Goal: Task Accomplishment & Management: Manage account settings

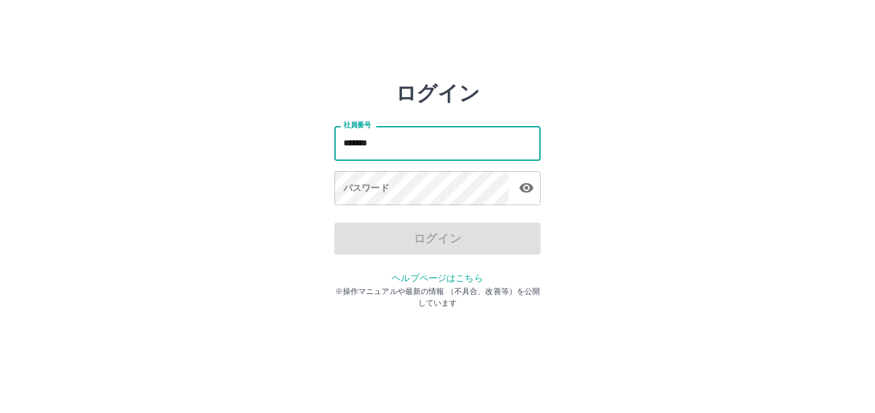
type input "*******"
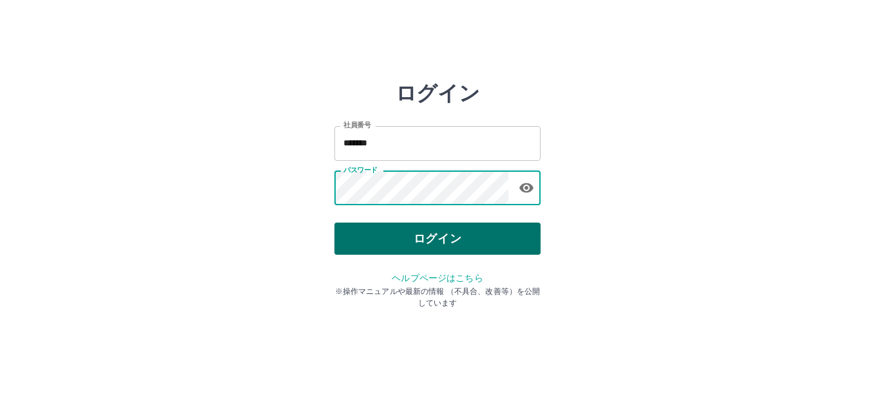
click at [455, 246] on button "ログイン" at bounding box center [437, 239] width 206 height 32
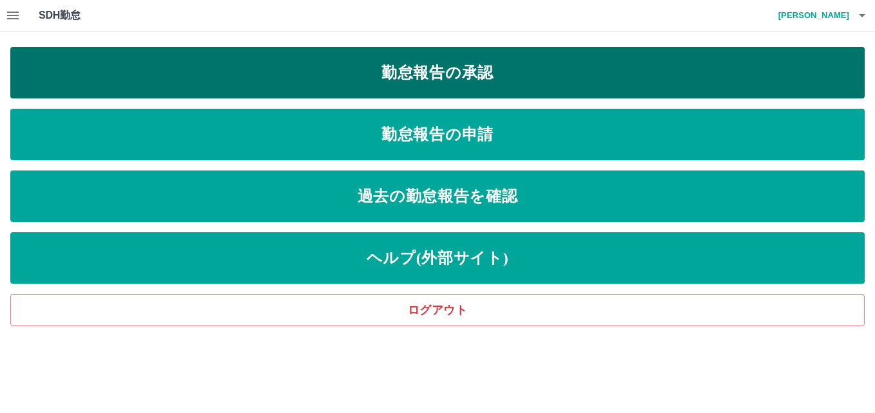
click at [424, 79] on link "勤怠報告の承認" at bounding box center [437, 73] width 854 height 52
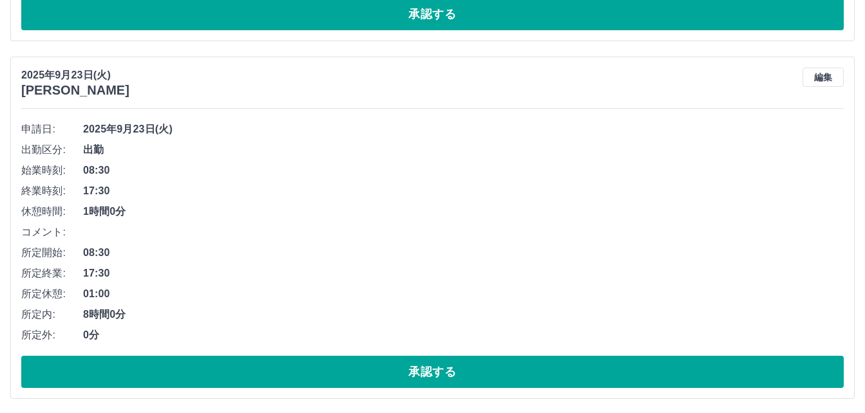
scroll to position [3478, 0]
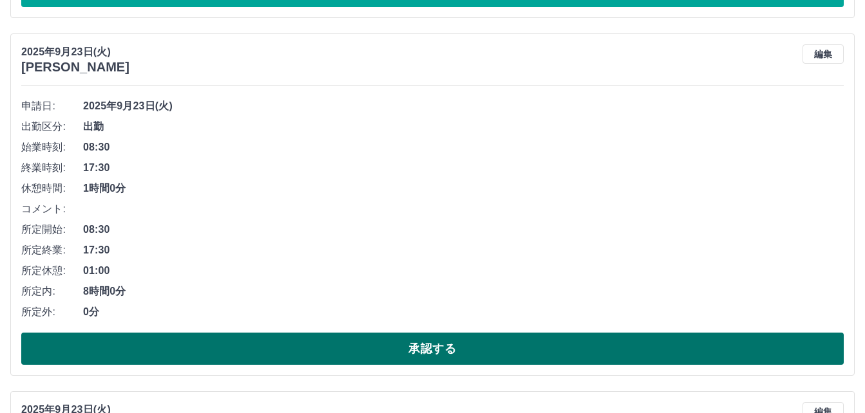
click at [390, 359] on button "承認する" at bounding box center [432, 349] width 822 height 32
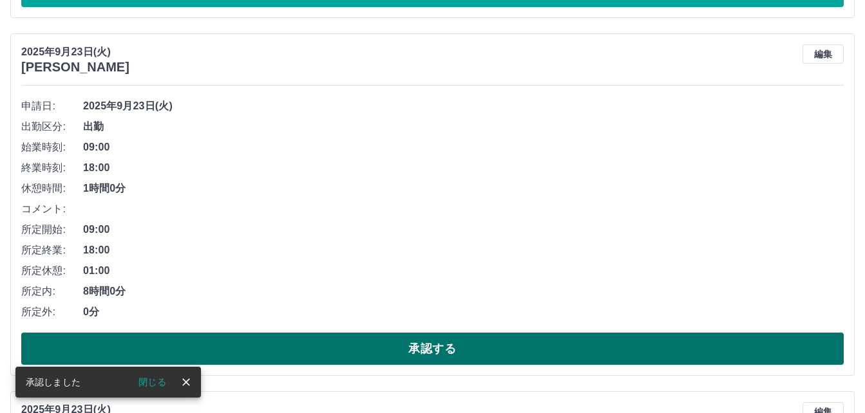
click at [390, 352] on button "承認する" at bounding box center [432, 349] width 822 height 32
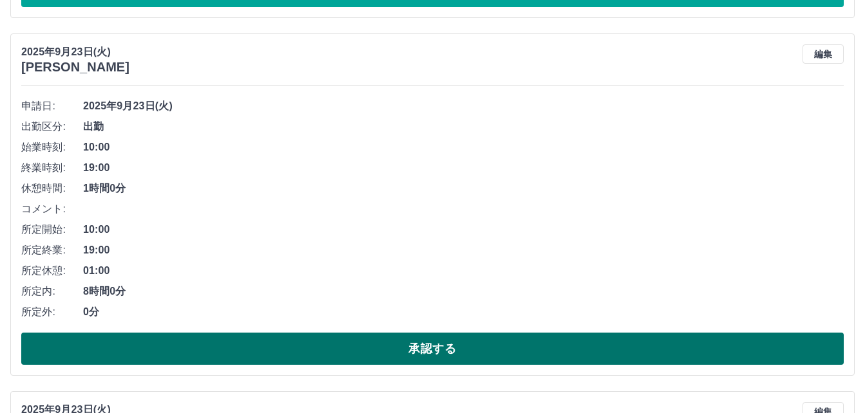
click at [353, 353] on button "承認する" at bounding box center [432, 349] width 822 height 32
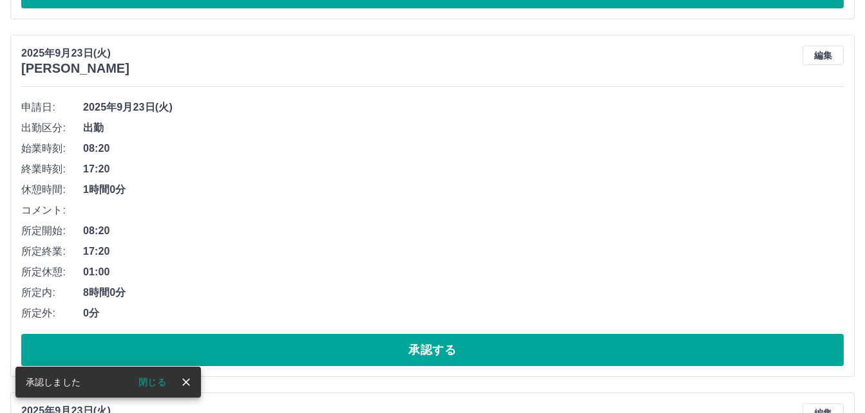
scroll to position [3506, 0]
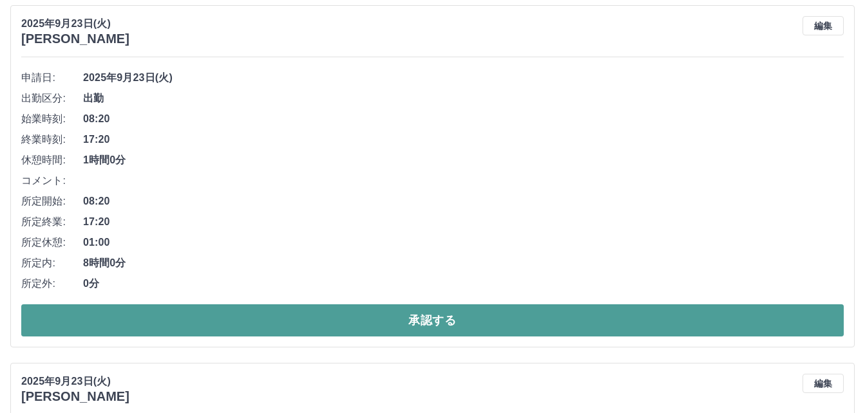
click at [343, 325] on button "承認する" at bounding box center [432, 321] width 822 height 32
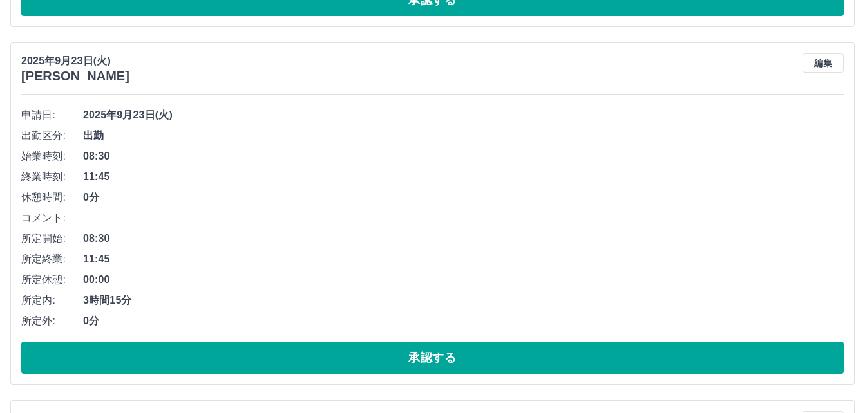
scroll to position [3470, 0]
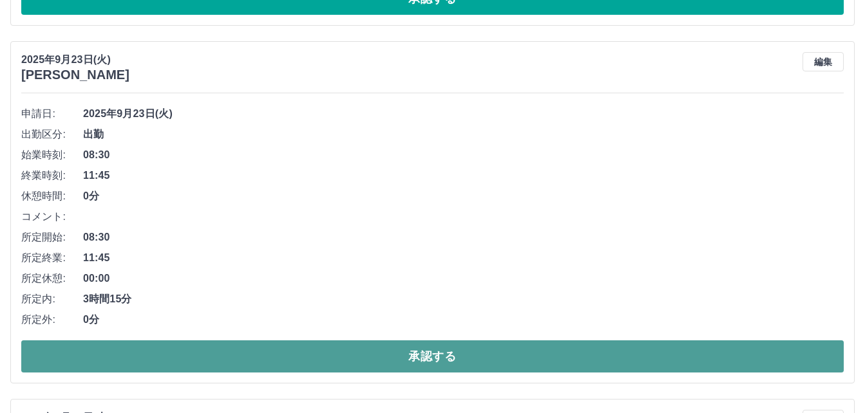
click at [321, 370] on button "承認する" at bounding box center [432, 357] width 822 height 32
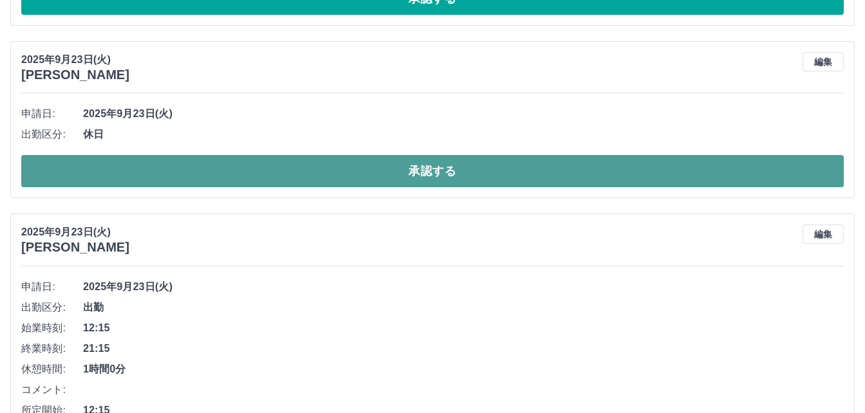
click at [351, 163] on button "承認する" at bounding box center [432, 171] width 822 height 32
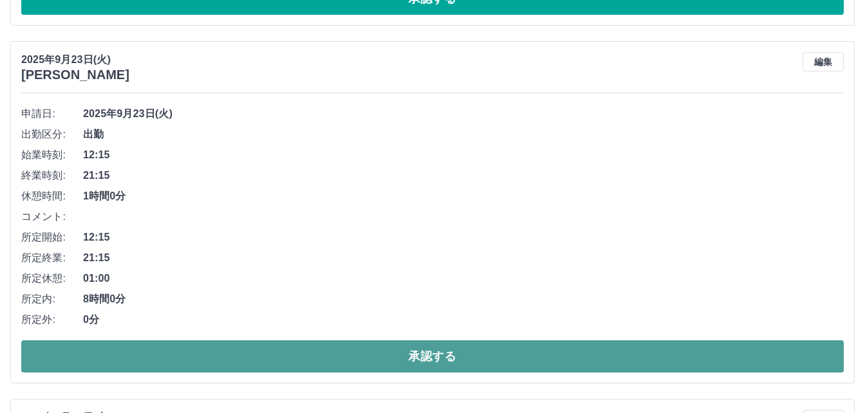
click at [355, 345] on button "承認する" at bounding box center [432, 357] width 822 height 32
click at [370, 355] on button "承認する" at bounding box center [432, 357] width 822 height 32
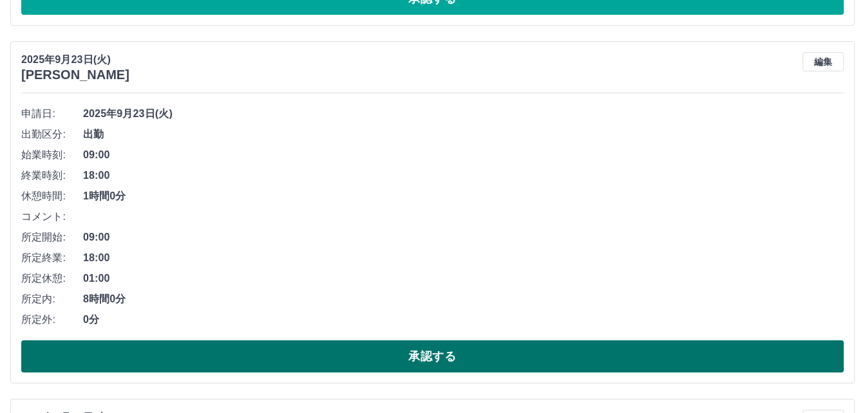
click at [366, 349] on button "承認する" at bounding box center [432, 357] width 822 height 32
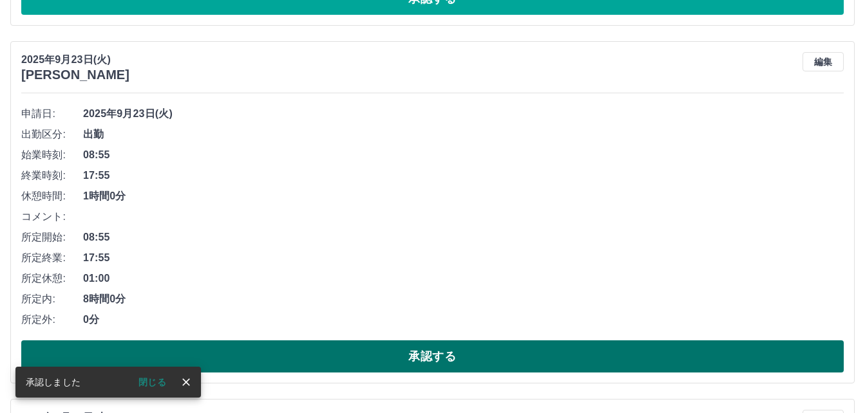
click at [413, 347] on button "承認する" at bounding box center [432, 357] width 822 height 32
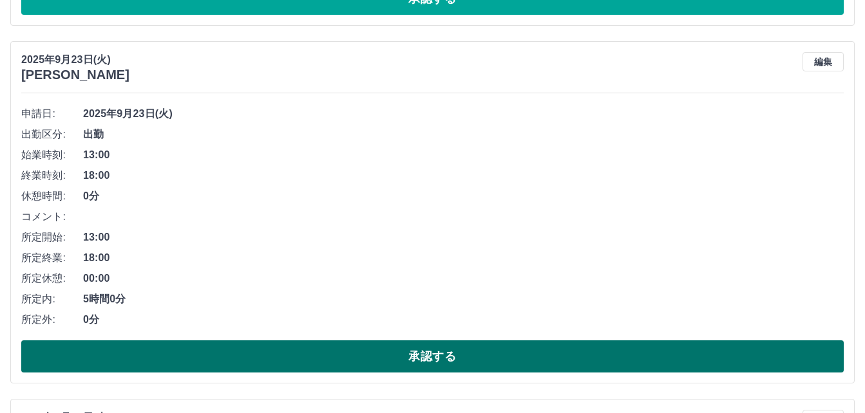
click at [401, 356] on button "承認する" at bounding box center [432, 357] width 822 height 32
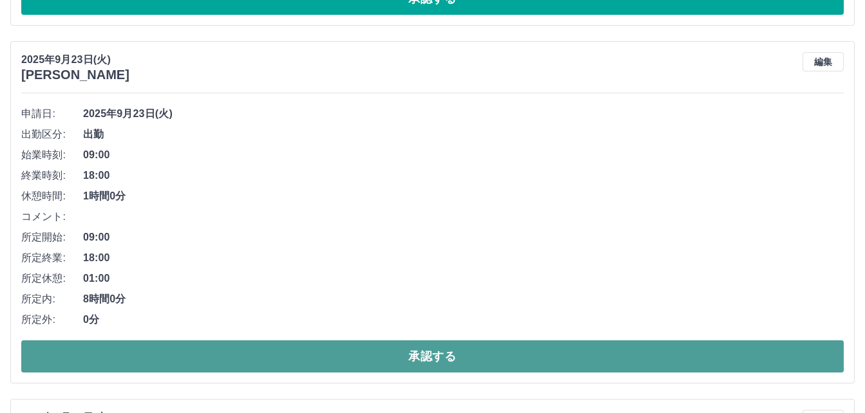
click at [406, 359] on button "承認する" at bounding box center [432, 357] width 822 height 32
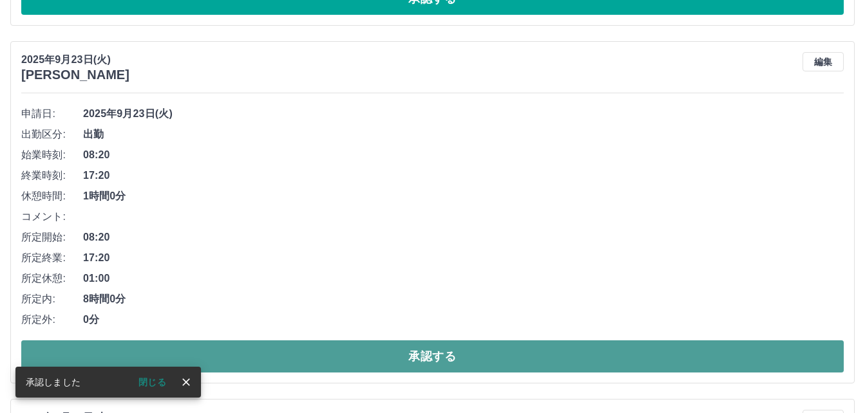
click at [401, 365] on button "承認する" at bounding box center [432, 357] width 822 height 32
click at [400, 365] on button "承認する" at bounding box center [432, 357] width 822 height 32
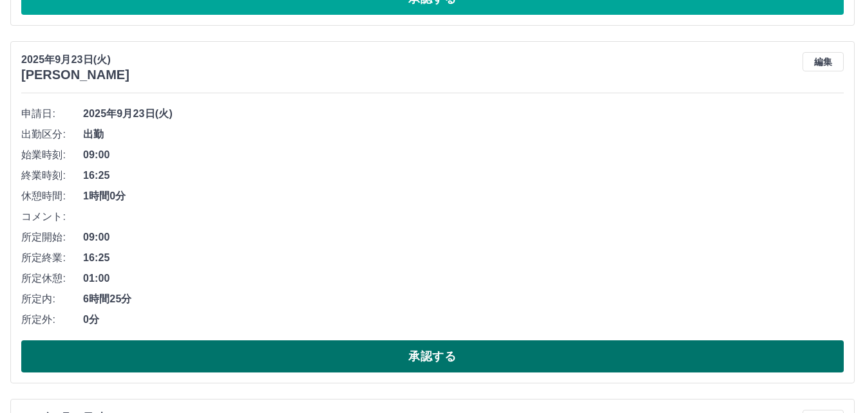
click at [428, 357] on button "承認する" at bounding box center [432, 357] width 822 height 32
click at [426, 352] on button "承認する" at bounding box center [432, 357] width 822 height 32
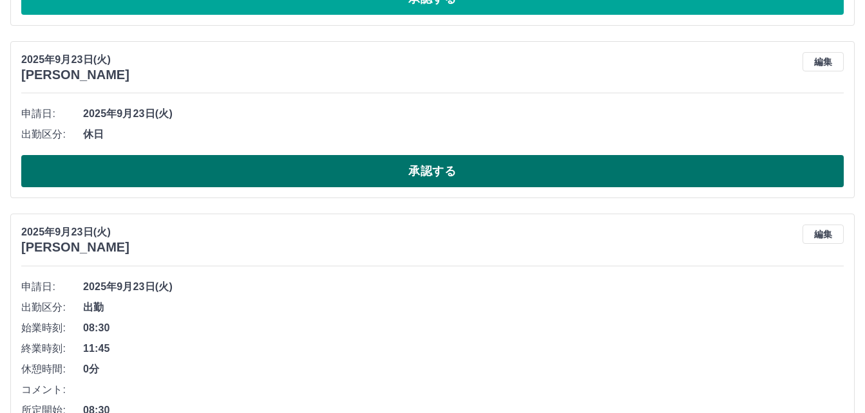
click at [390, 172] on button "承認する" at bounding box center [432, 171] width 822 height 32
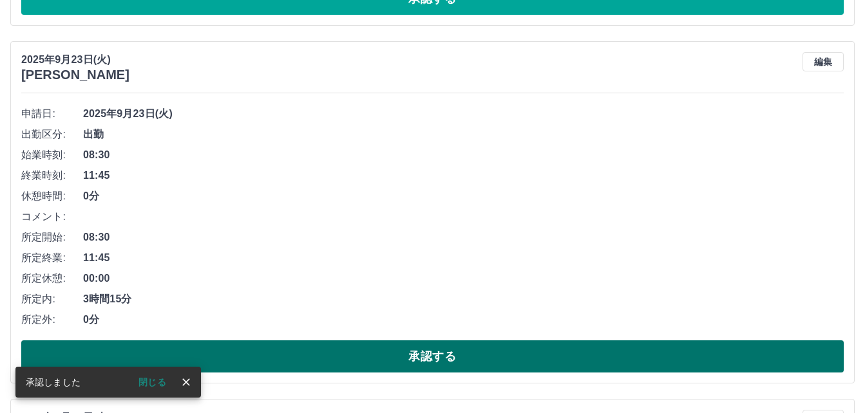
click at [325, 359] on button "承認する" at bounding box center [432, 357] width 822 height 32
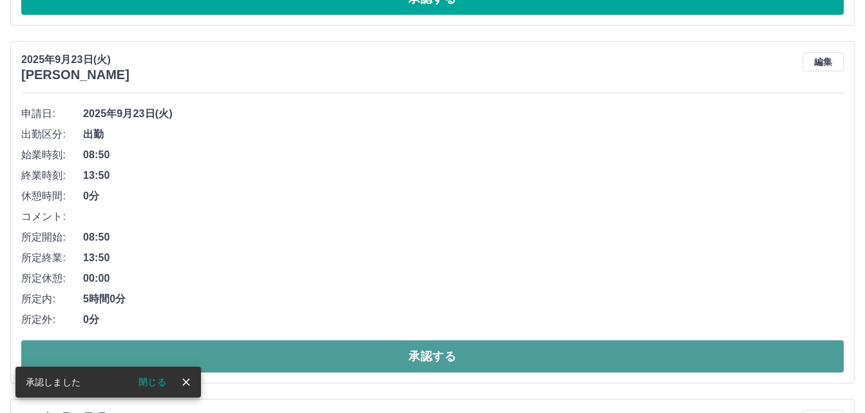
click at [345, 355] on button "承認する" at bounding box center [432, 357] width 822 height 32
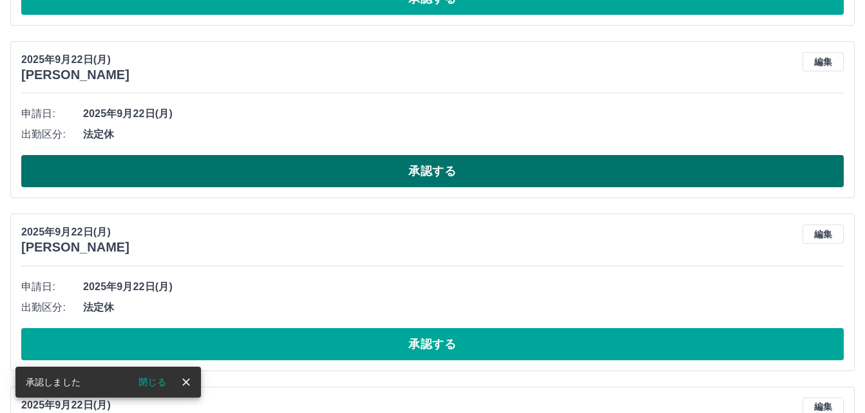
click at [288, 172] on button "承認する" at bounding box center [432, 171] width 822 height 32
click at [283, 171] on button "承認する" at bounding box center [432, 171] width 822 height 32
click at [286, 173] on button "承認する" at bounding box center [432, 171] width 822 height 32
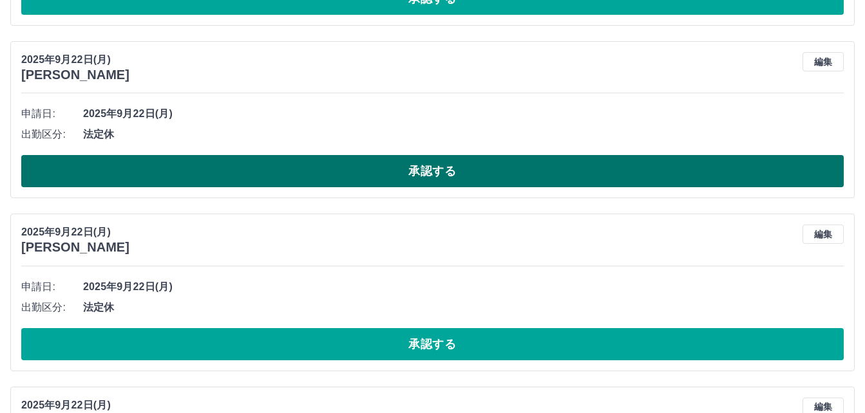
click at [187, 175] on button "承認する" at bounding box center [432, 171] width 822 height 32
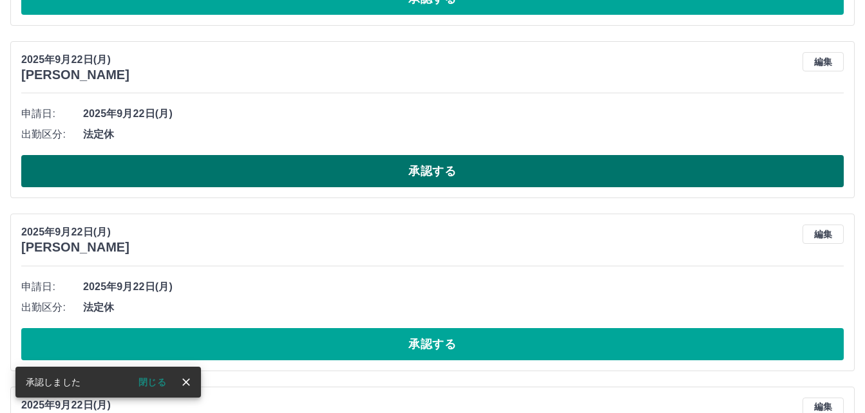
click at [251, 180] on button "承認する" at bounding box center [432, 171] width 822 height 32
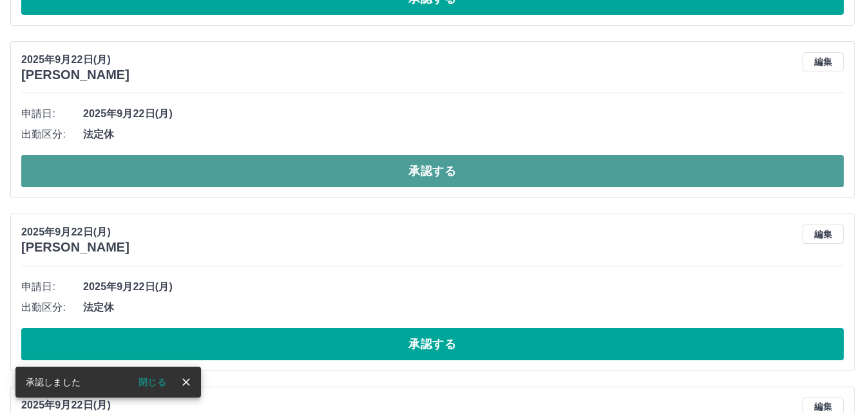
click at [258, 178] on button "承認する" at bounding box center [432, 171] width 822 height 32
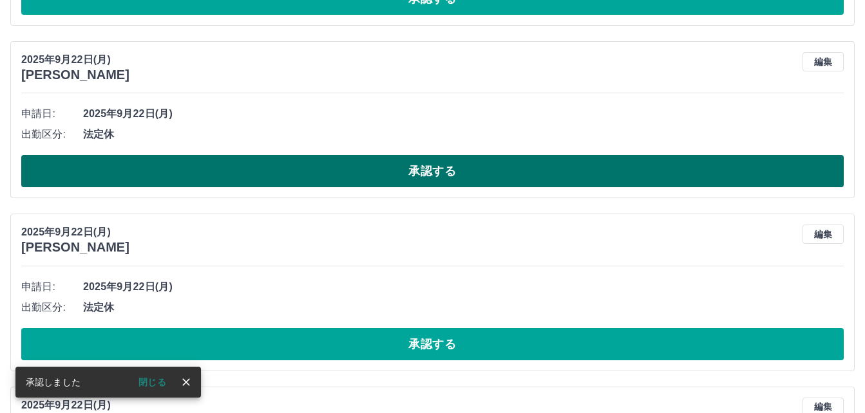
click at [261, 172] on button "承認する" at bounding box center [432, 171] width 822 height 32
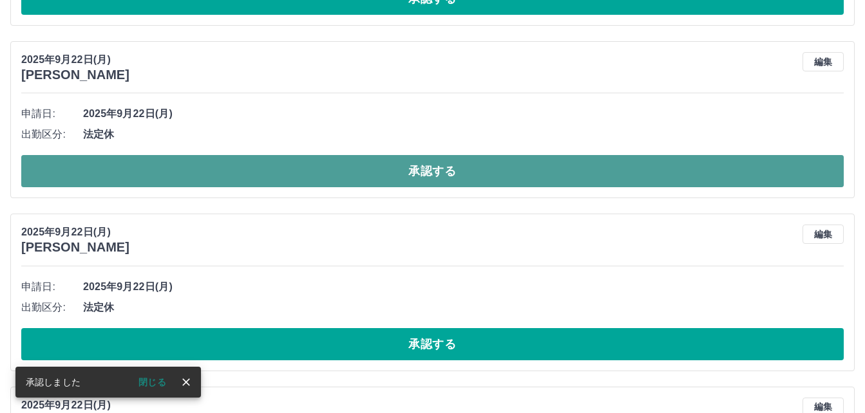
click at [232, 173] on button "承認する" at bounding box center [432, 171] width 822 height 32
click at [238, 180] on button "承認する" at bounding box center [432, 171] width 822 height 32
click at [222, 167] on button "承認する" at bounding box center [432, 171] width 822 height 32
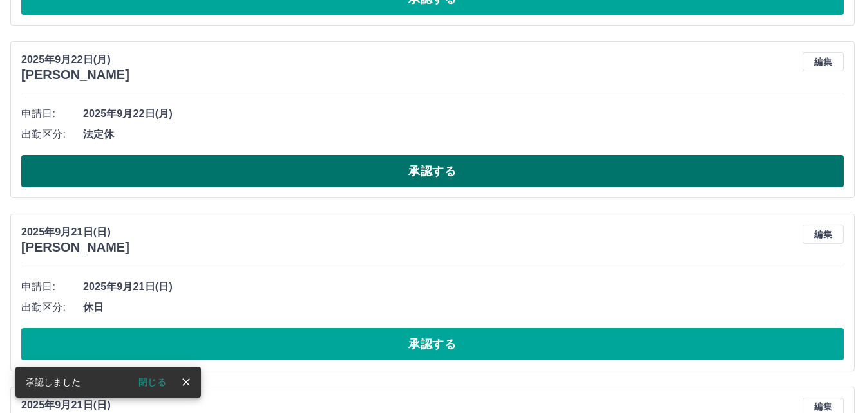
click at [254, 165] on button "承認する" at bounding box center [432, 171] width 822 height 32
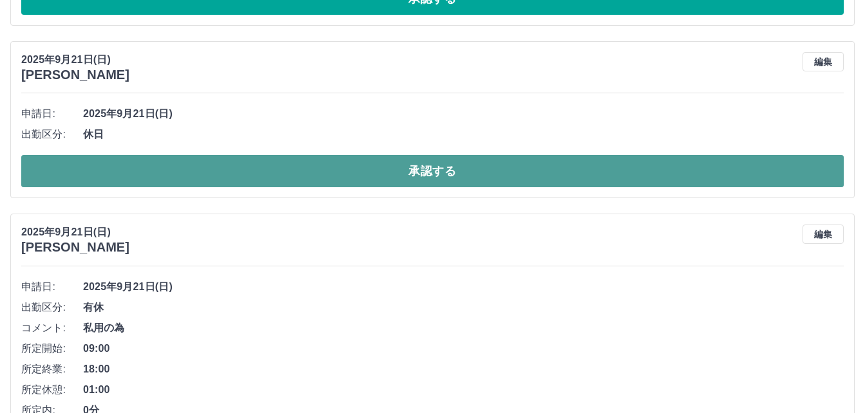
click at [283, 176] on button "承認する" at bounding box center [432, 171] width 822 height 32
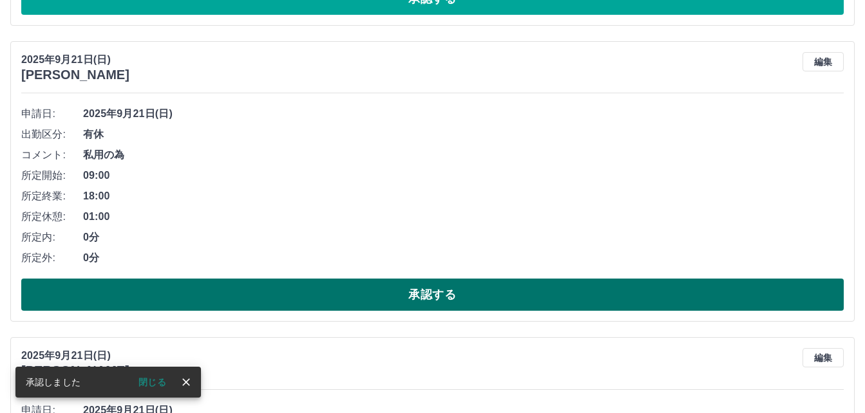
click at [328, 299] on button "承認する" at bounding box center [432, 295] width 822 height 32
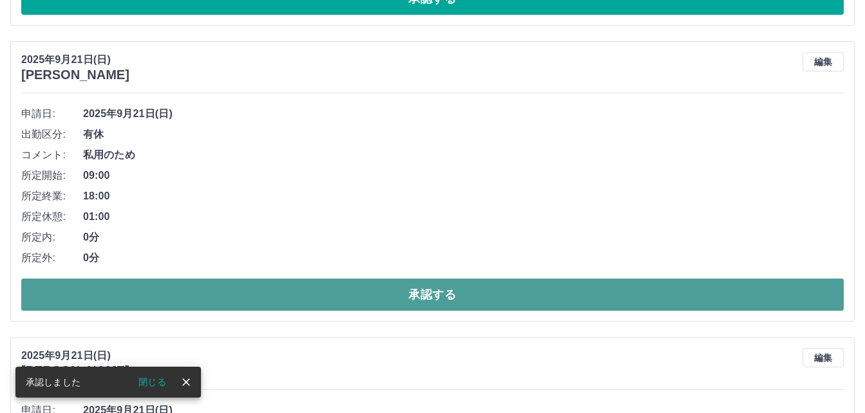
click at [336, 294] on button "承認する" at bounding box center [432, 295] width 822 height 32
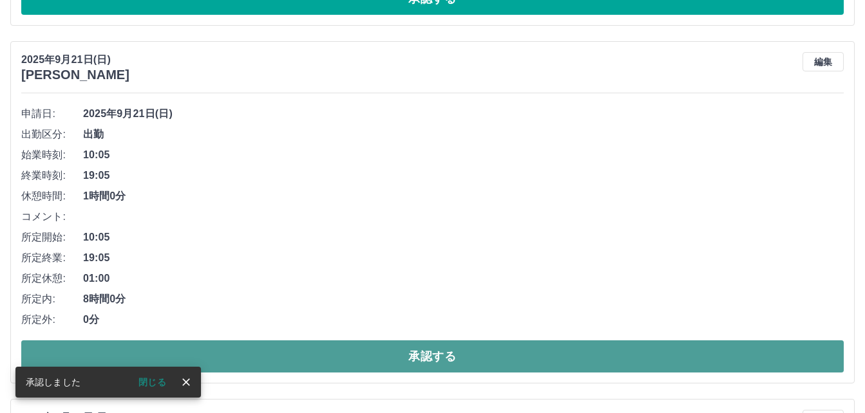
click at [334, 353] on button "承認する" at bounding box center [432, 357] width 822 height 32
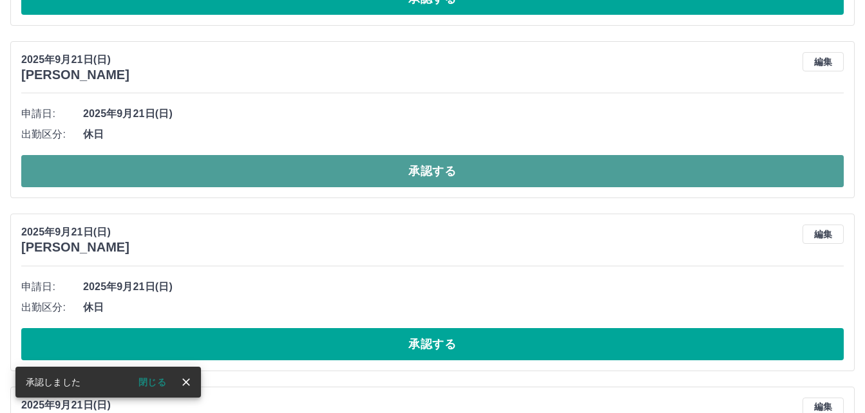
click at [414, 175] on button "承認する" at bounding box center [432, 171] width 822 height 32
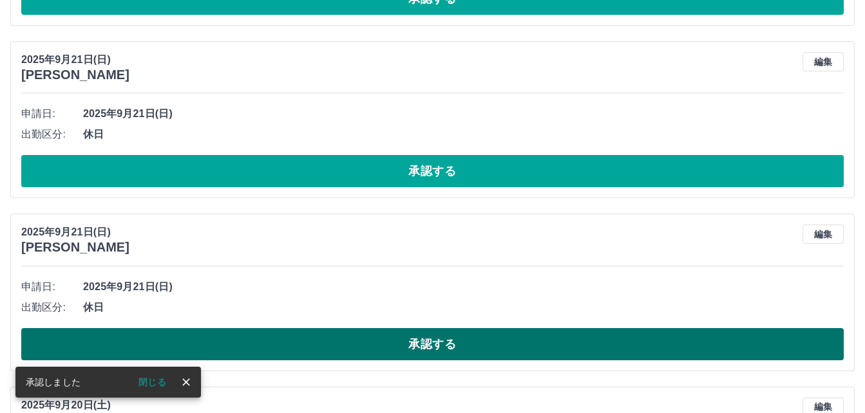
click at [305, 343] on button "承認する" at bounding box center [432, 344] width 822 height 32
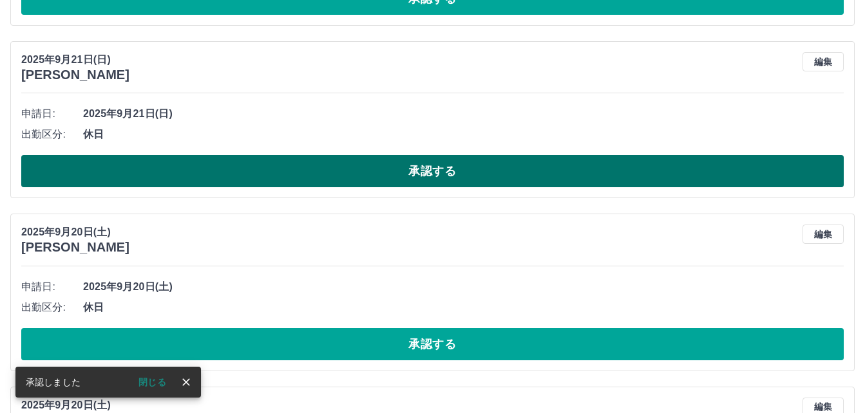
click at [303, 166] on button "承認する" at bounding box center [432, 171] width 822 height 32
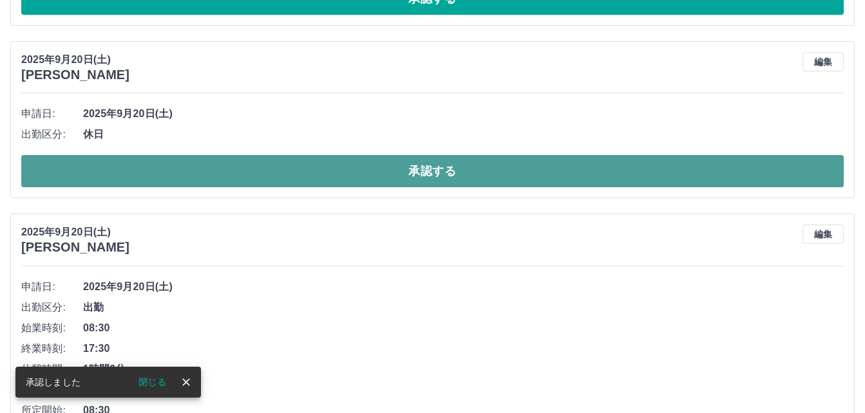
click at [298, 167] on button "承認する" at bounding box center [432, 171] width 822 height 32
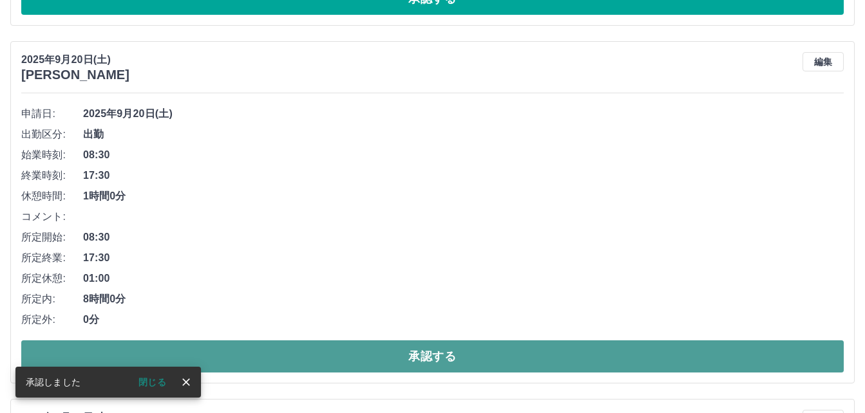
click at [283, 349] on button "承認する" at bounding box center [432, 357] width 822 height 32
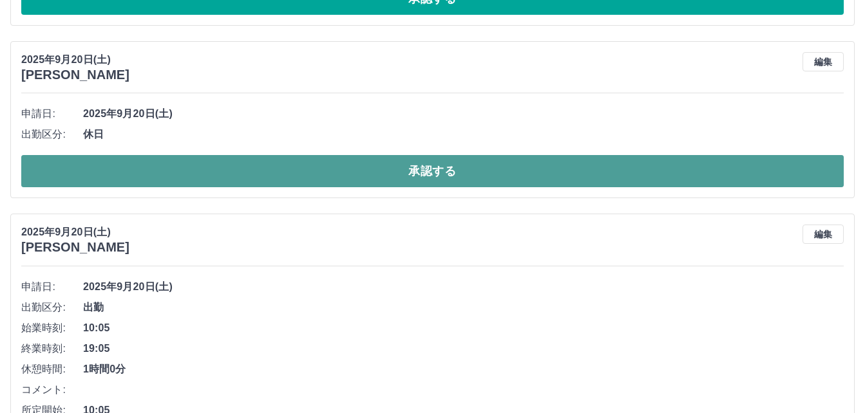
click at [305, 178] on button "承認する" at bounding box center [432, 171] width 822 height 32
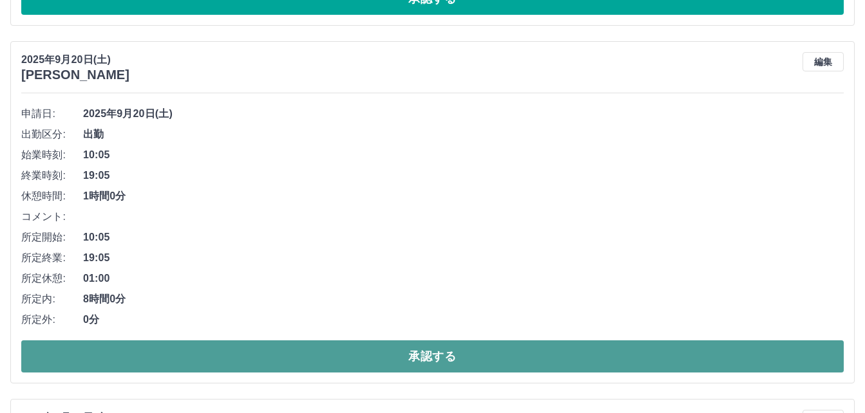
click at [310, 354] on button "承認する" at bounding box center [432, 357] width 822 height 32
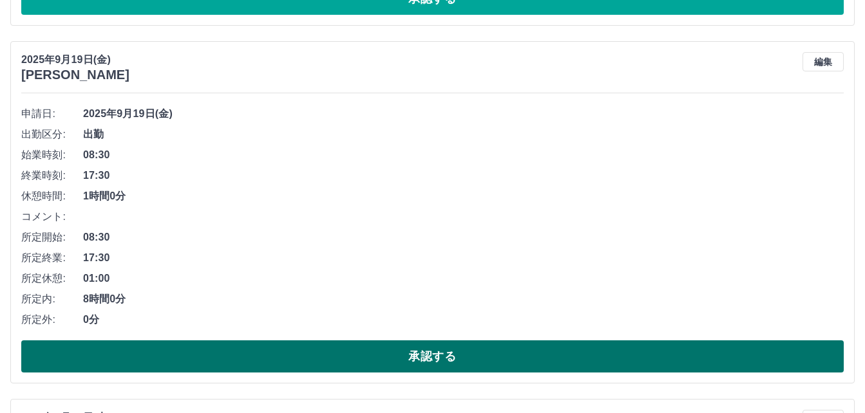
click at [328, 351] on button "承認する" at bounding box center [432, 357] width 822 height 32
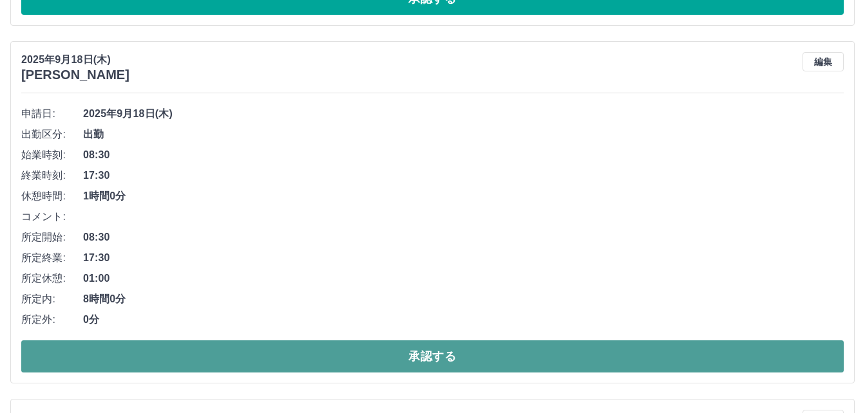
click at [300, 361] on button "承認する" at bounding box center [432, 357] width 822 height 32
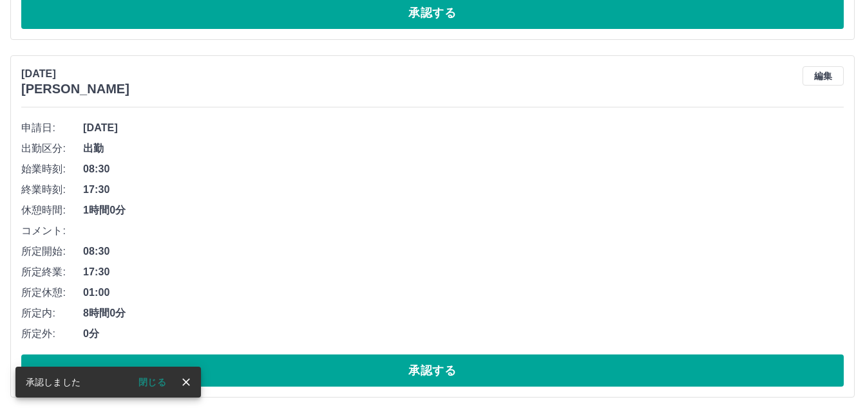
scroll to position [3456, 0]
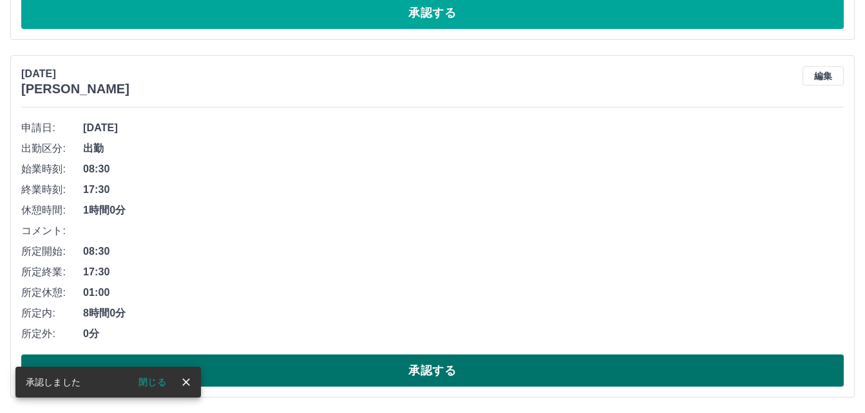
click at [252, 369] on button "承認する" at bounding box center [432, 371] width 822 height 32
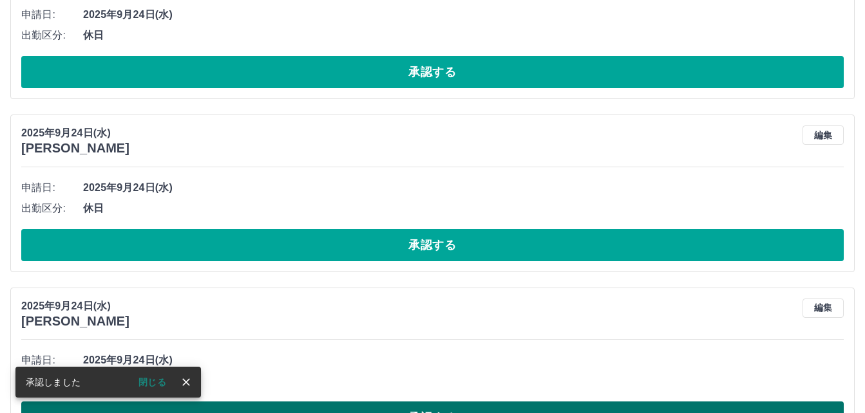
scroll to position [3098, 0]
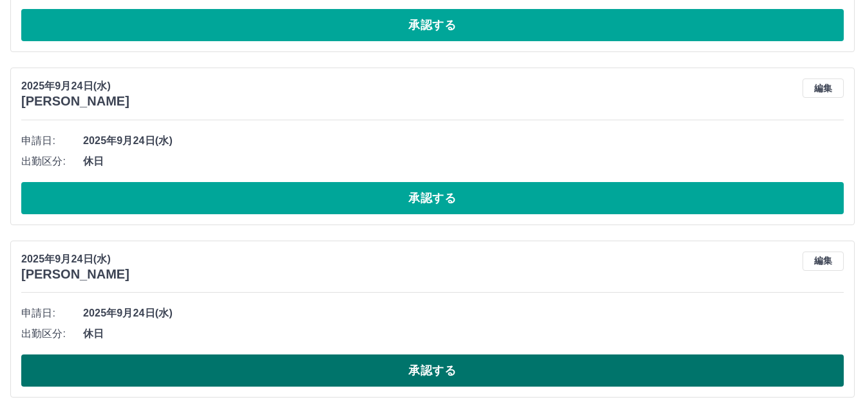
click at [280, 375] on button "承認する" at bounding box center [432, 371] width 822 height 32
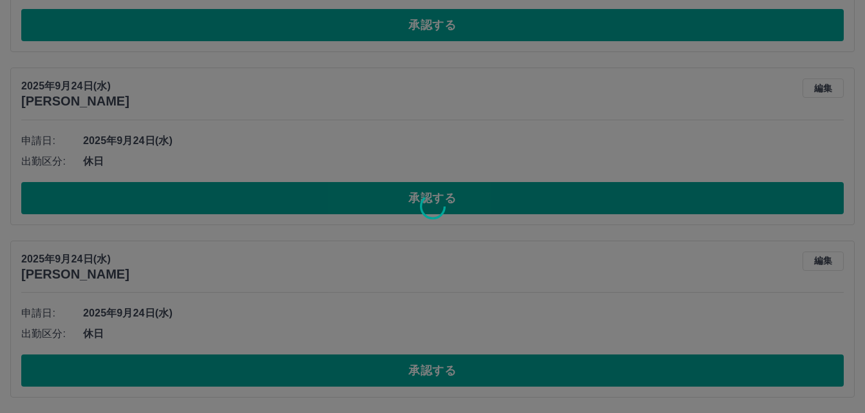
scroll to position [2926, 0]
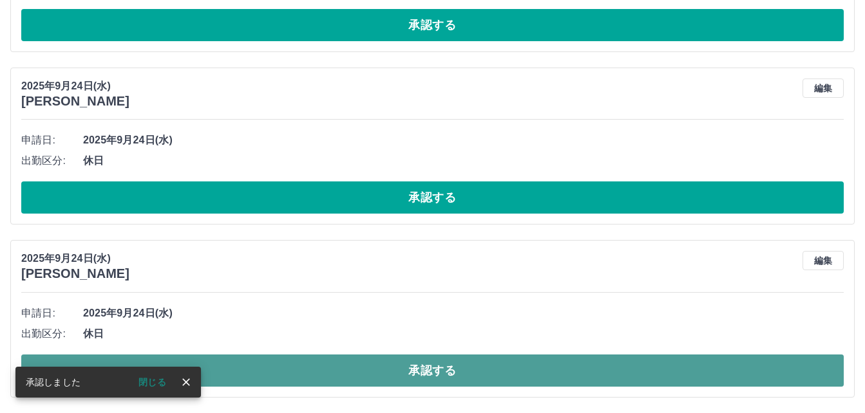
click at [350, 373] on button "承認する" at bounding box center [432, 371] width 822 height 32
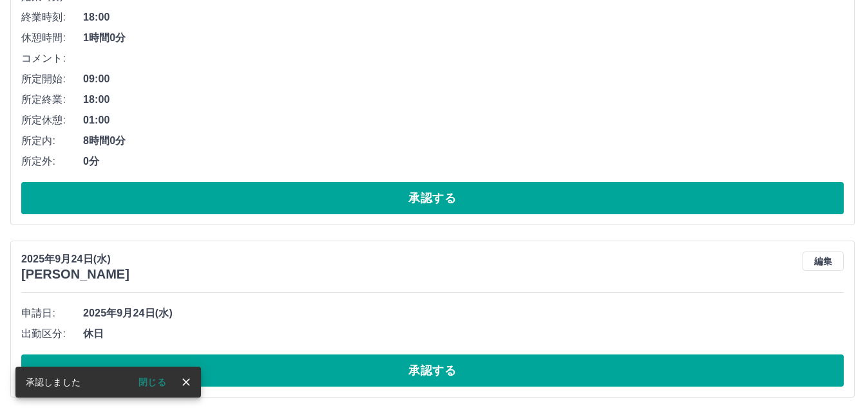
scroll to position [2753, 0]
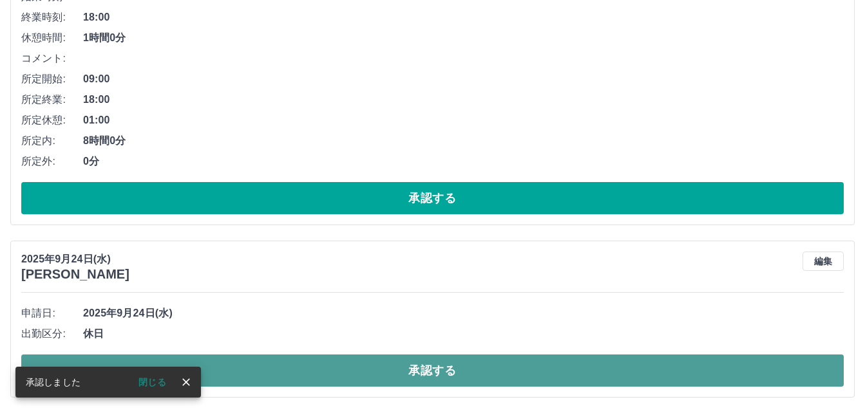
click at [347, 373] on button "承認する" at bounding box center [432, 371] width 822 height 32
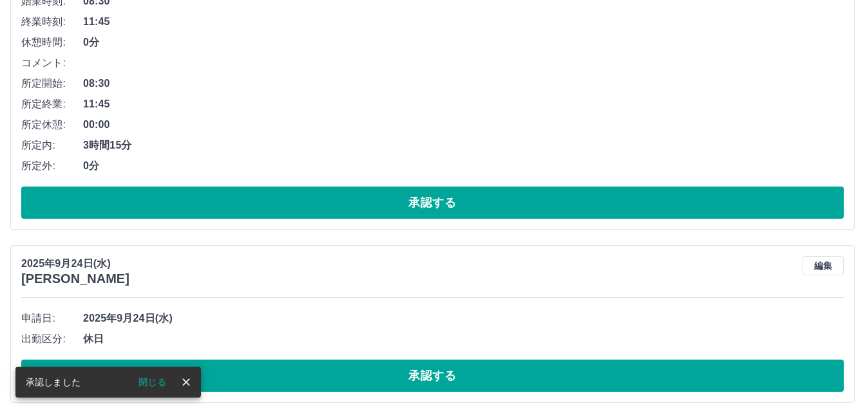
scroll to position [2194, 0]
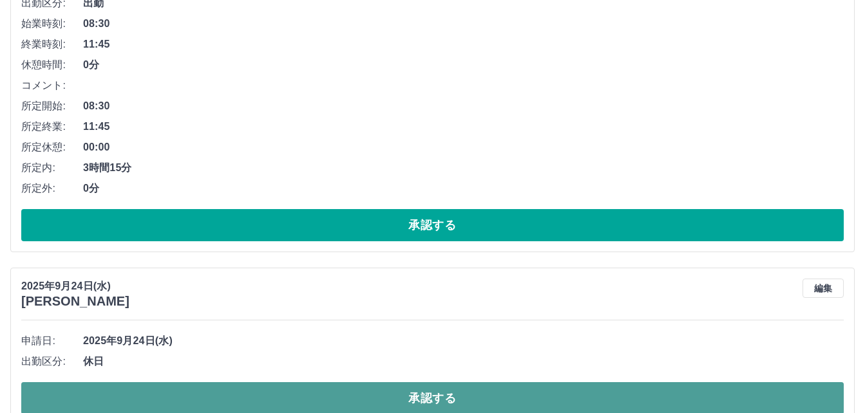
click at [357, 399] on button "承認する" at bounding box center [432, 399] width 822 height 32
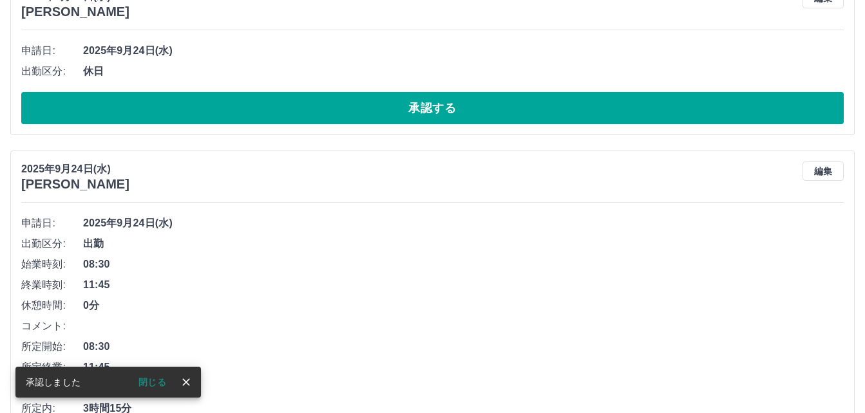
scroll to position [1763, 0]
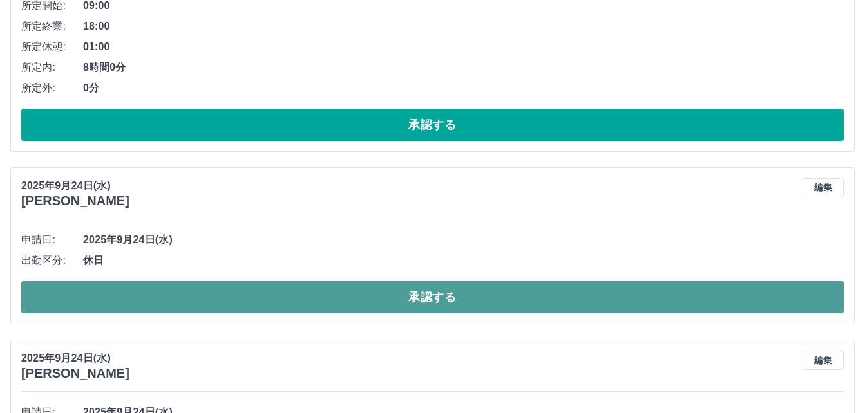
click at [330, 298] on button "承認する" at bounding box center [432, 297] width 822 height 32
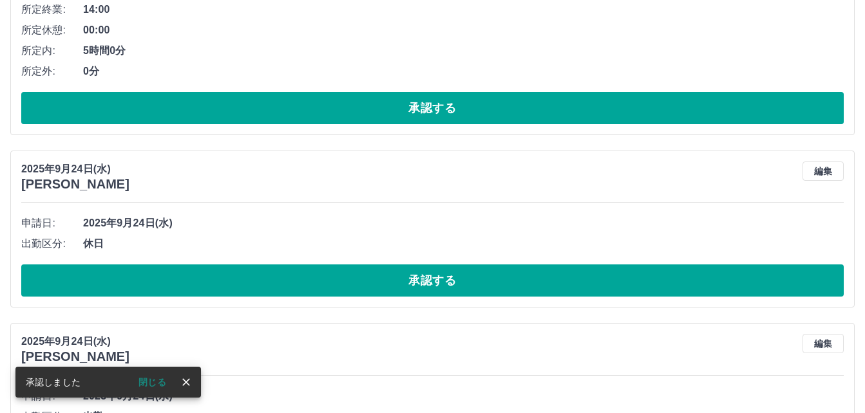
scroll to position [1248, 0]
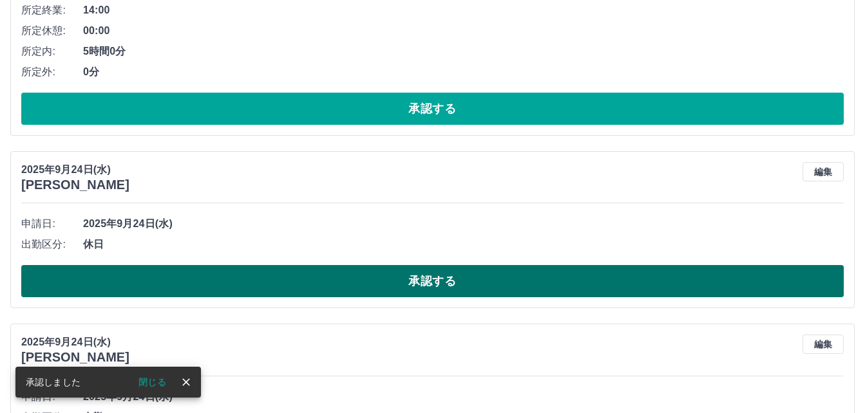
click at [367, 289] on button "承認する" at bounding box center [432, 281] width 822 height 32
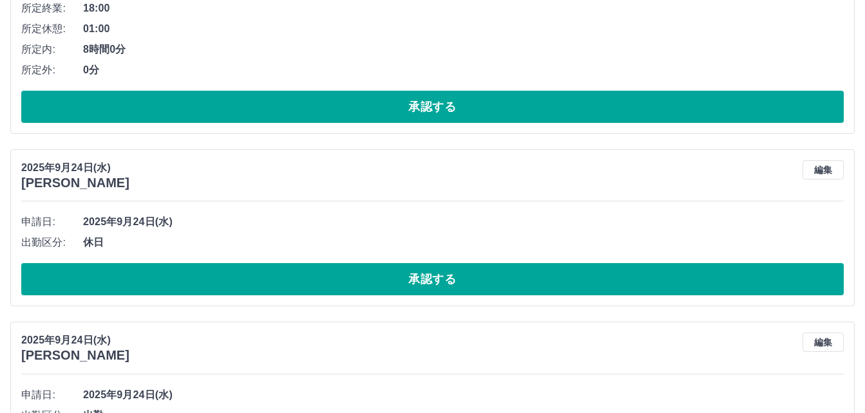
scroll to position [282, 0]
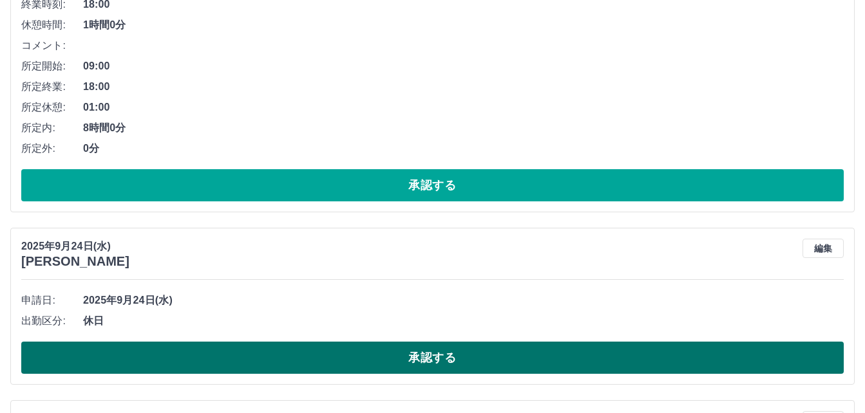
click at [344, 353] on button "承認する" at bounding box center [432, 358] width 822 height 32
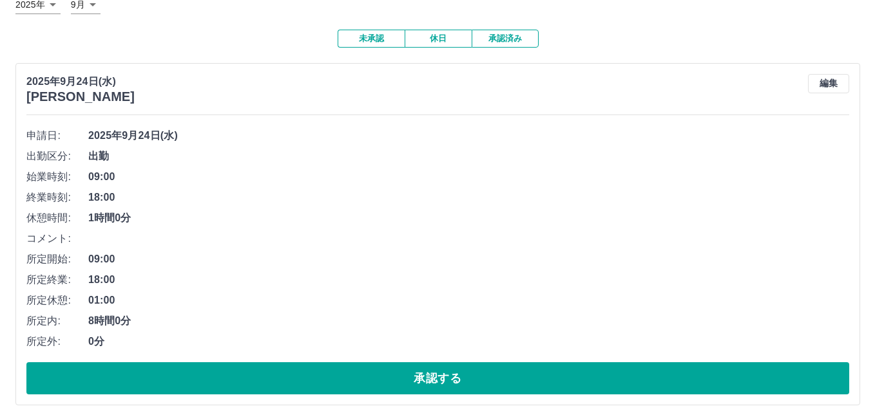
scroll to position [0, 0]
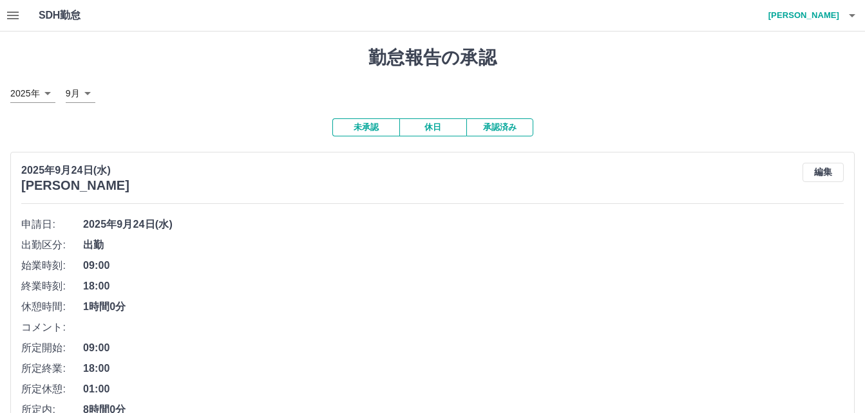
click at [816, 23] on h4 "[PERSON_NAME]" at bounding box center [800, 15] width 77 height 31
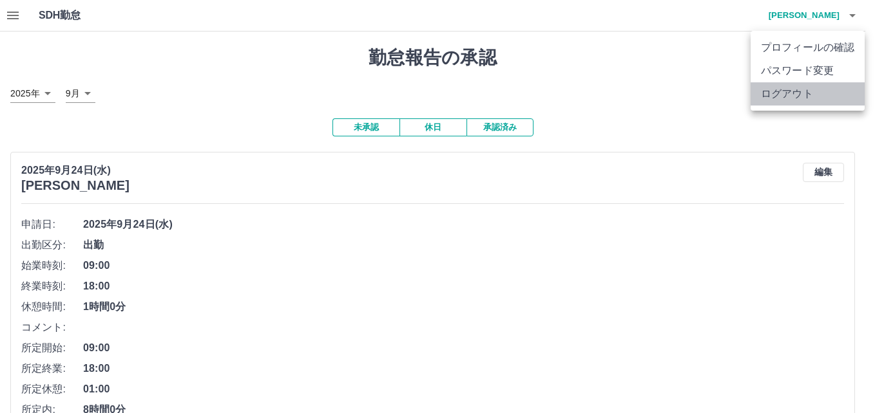
click at [793, 99] on li "ログアウト" at bounding box center [807, 93] width 114 height 23
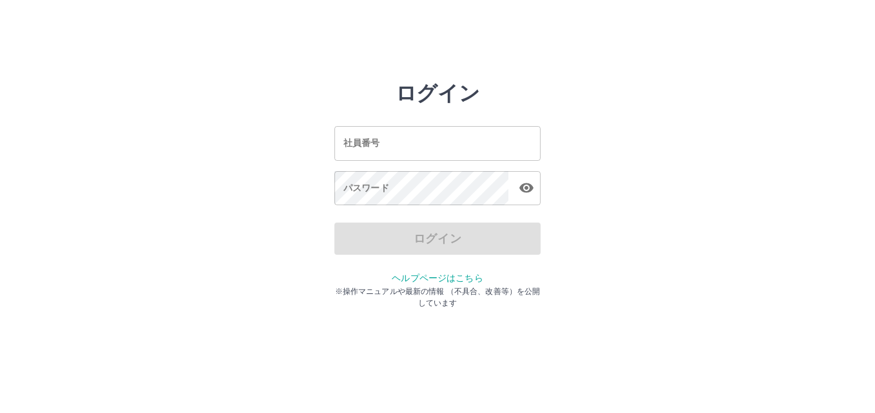
click at [480, 143] on input "社員番号" at bounding box center [437, 143] width 206 height 34
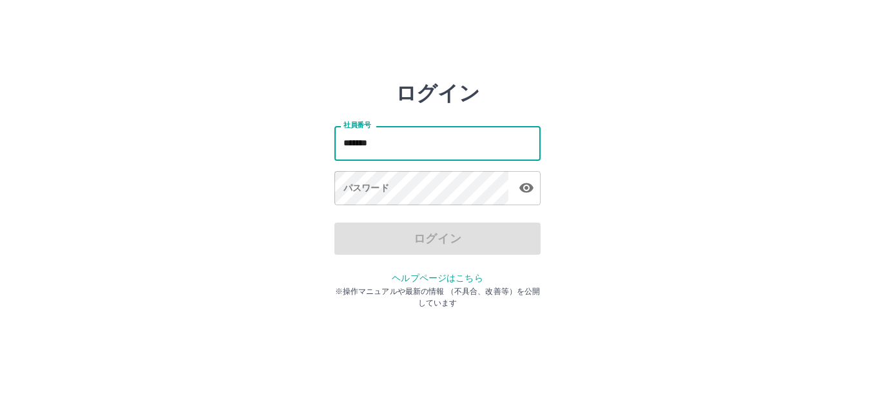
type input "*******"
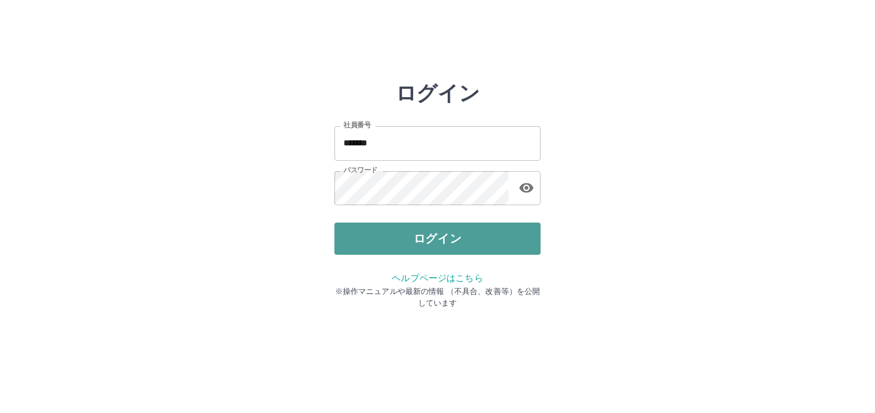
click at [438, 231] on button "ログイン" at bounding box center [437, 239] width 206 height 32
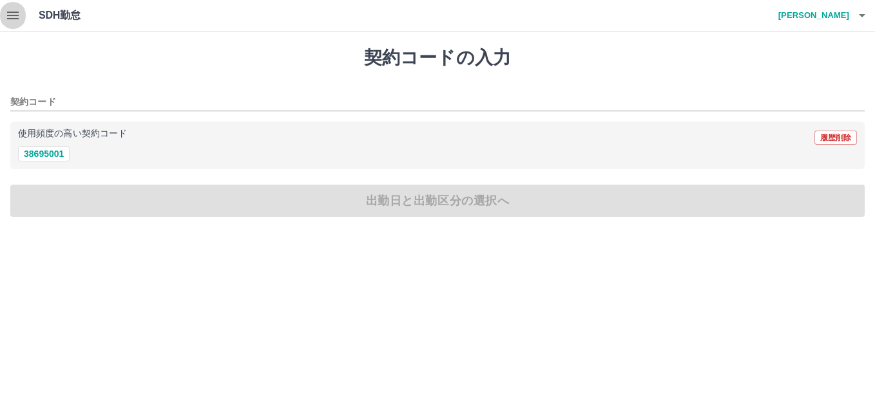
click at [13, 21] on icon "button" at bounding box center [12, 15] width 15 height 15
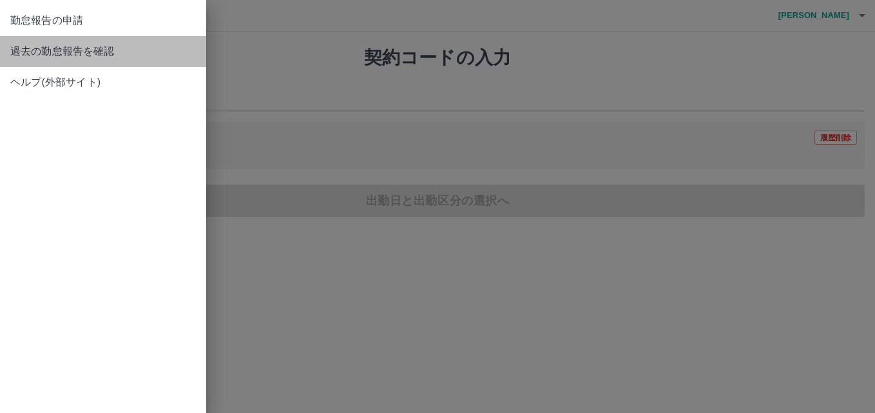
click at [23, 53] on span "過去の勤怠報告を確認" at bounding box center [102, 51] width 185 height 15
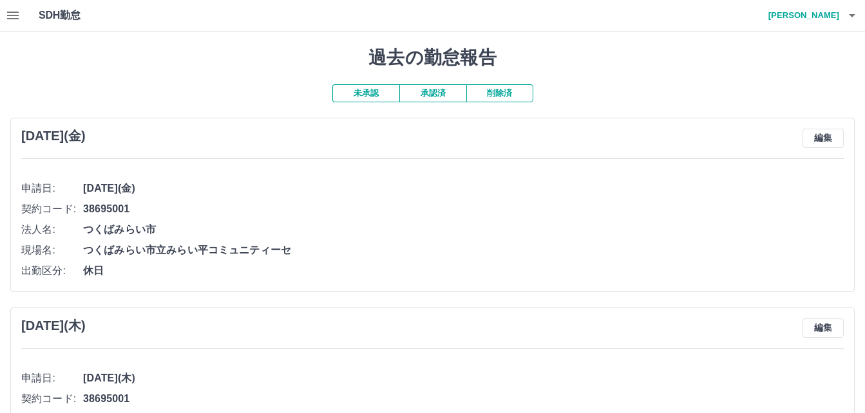
click at [434, 94] on button "承認済" at bounding box center [432, 93] width 67 height 18
